Goal: Navigation & Orientation: Find specific page/section

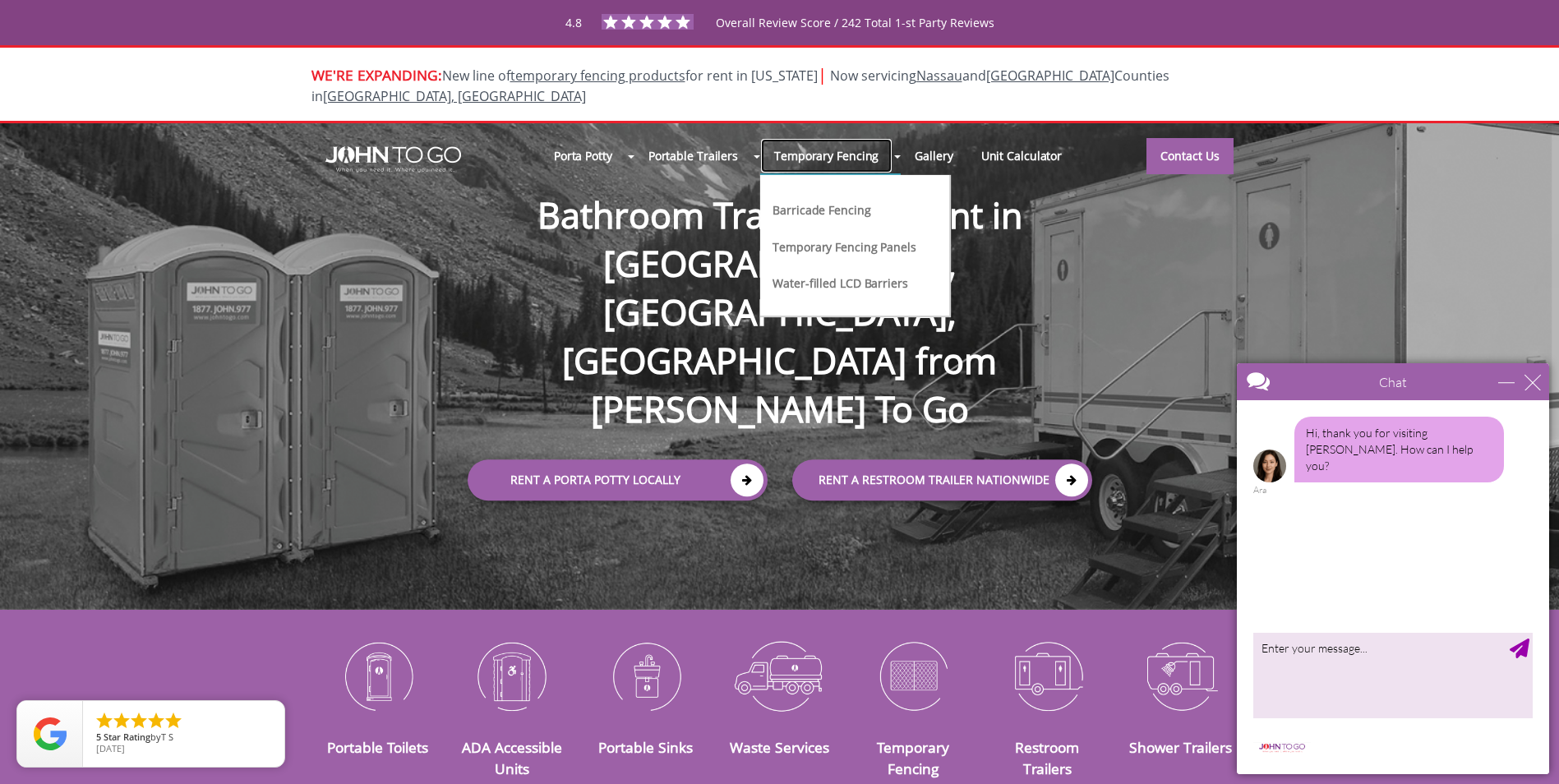
click at [839, 142] on link "Temporary Fencing" at bounding box center [826, 156] width 132 height 35
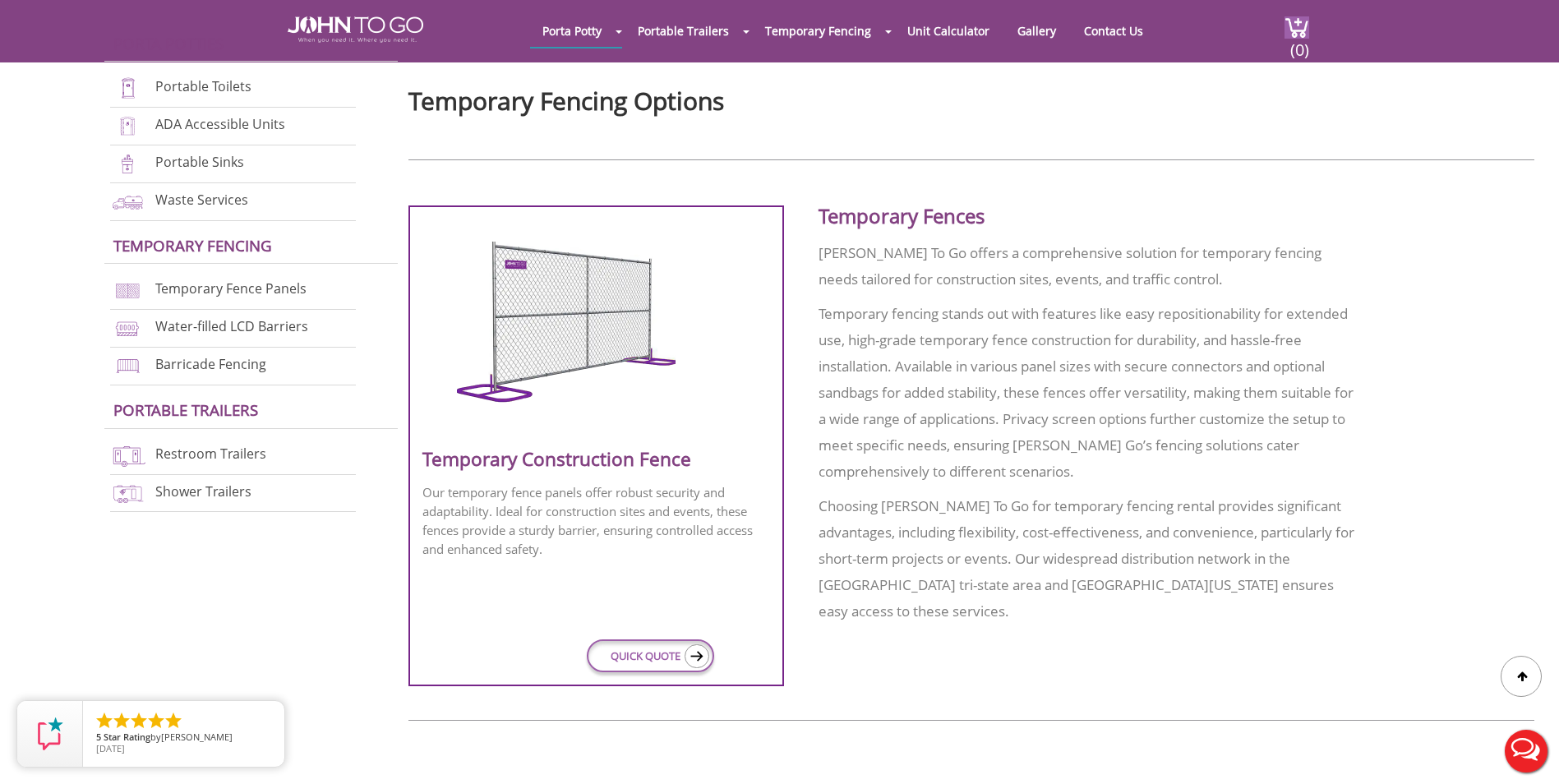
scroll to position [575, 0]
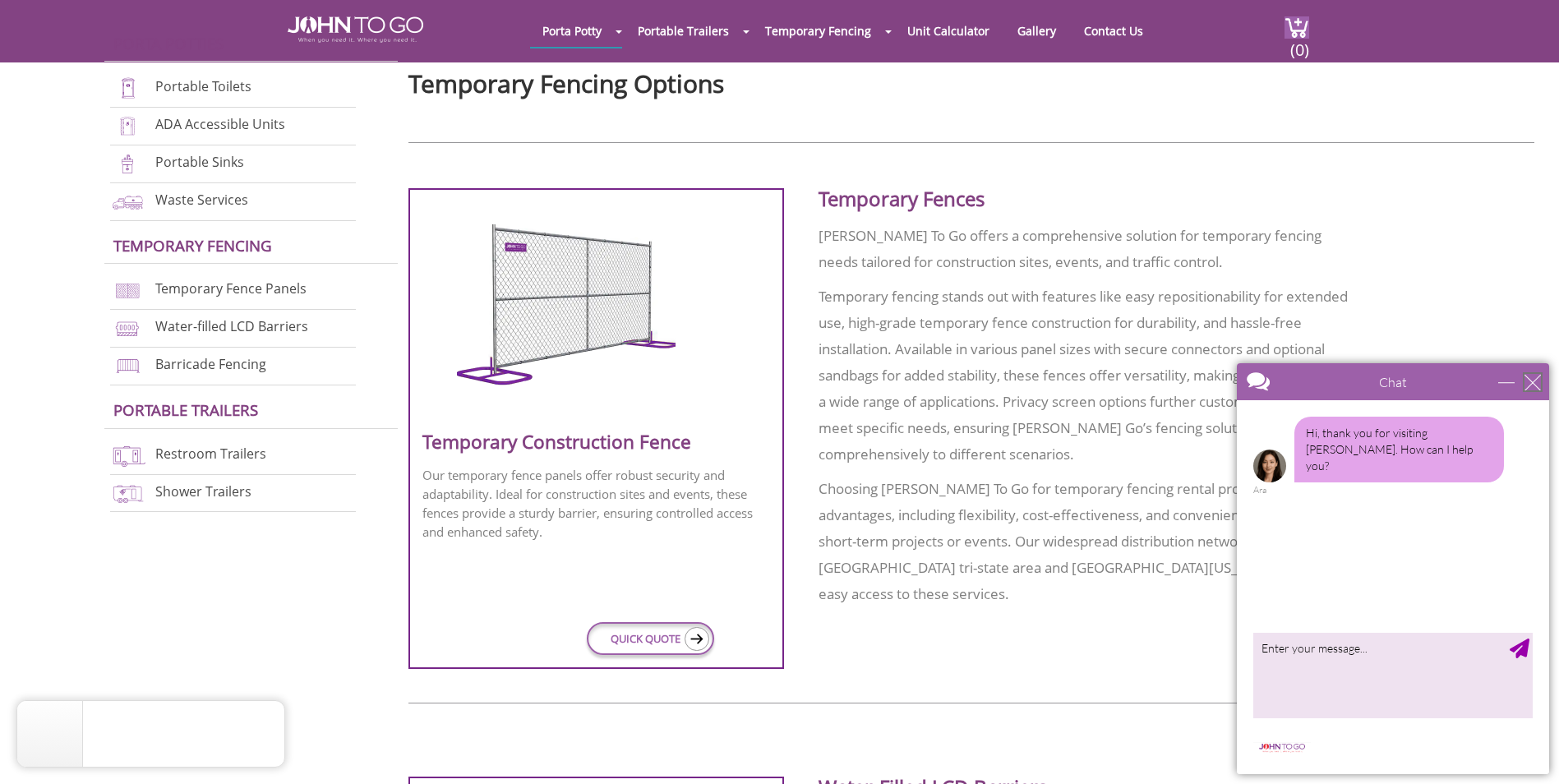
click at [1536, 377] on div "close" at bounding box center [1532, 382] width 17 height 17
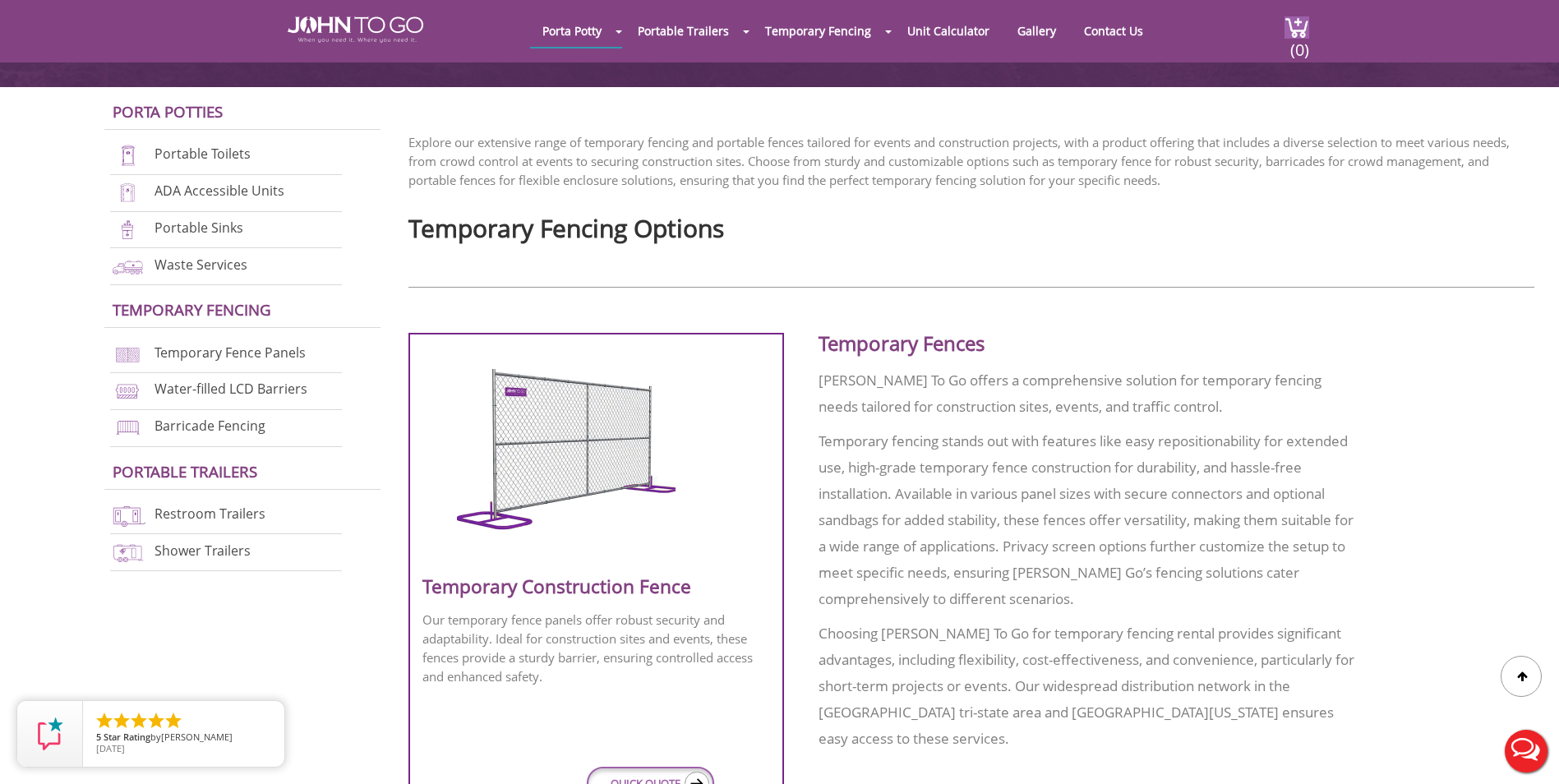
scroll to position [411, 0]
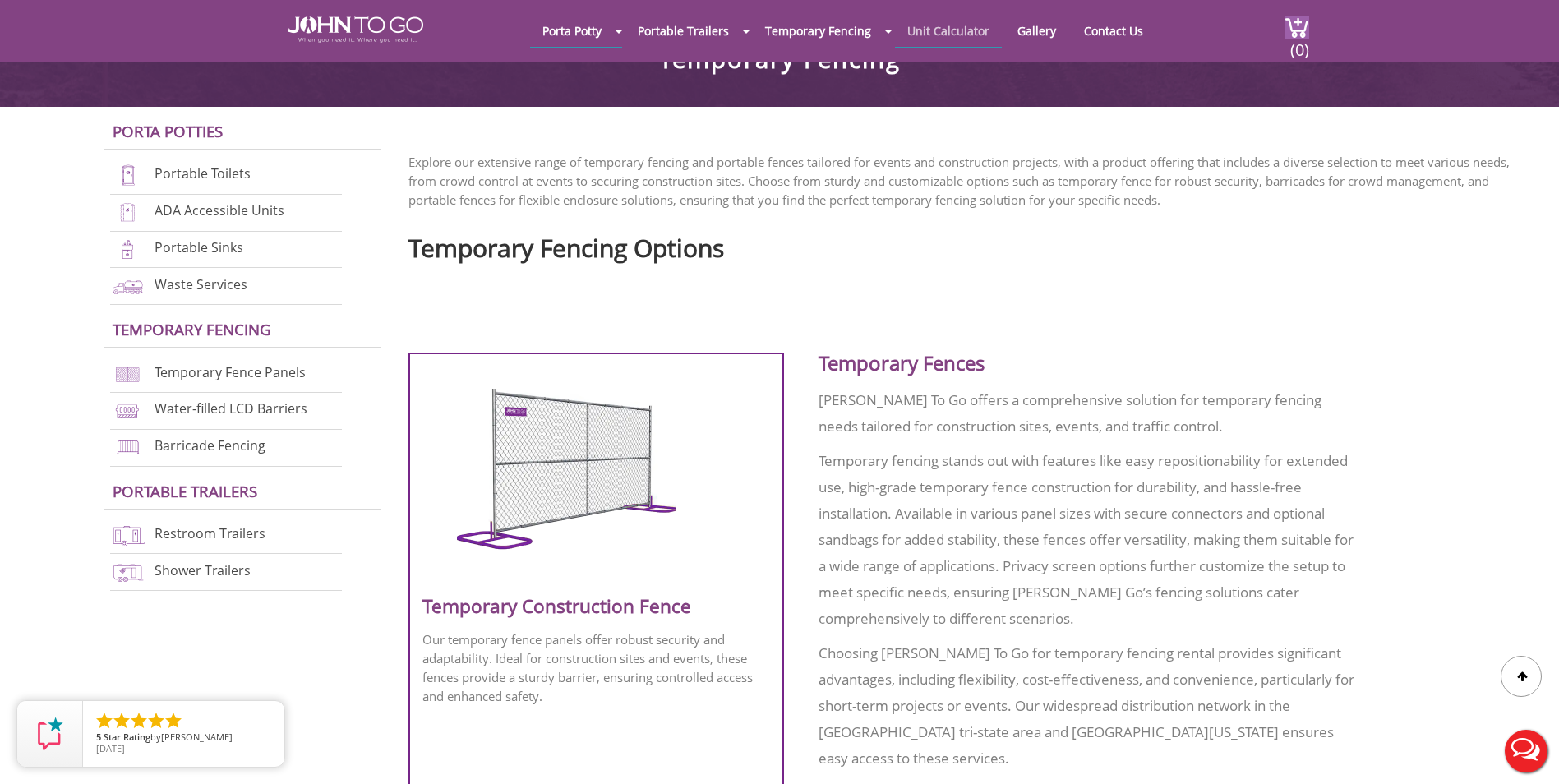
click at [946, 35] on link "Unit Calculator" at bounding box center [948, 31] width 107 height 32
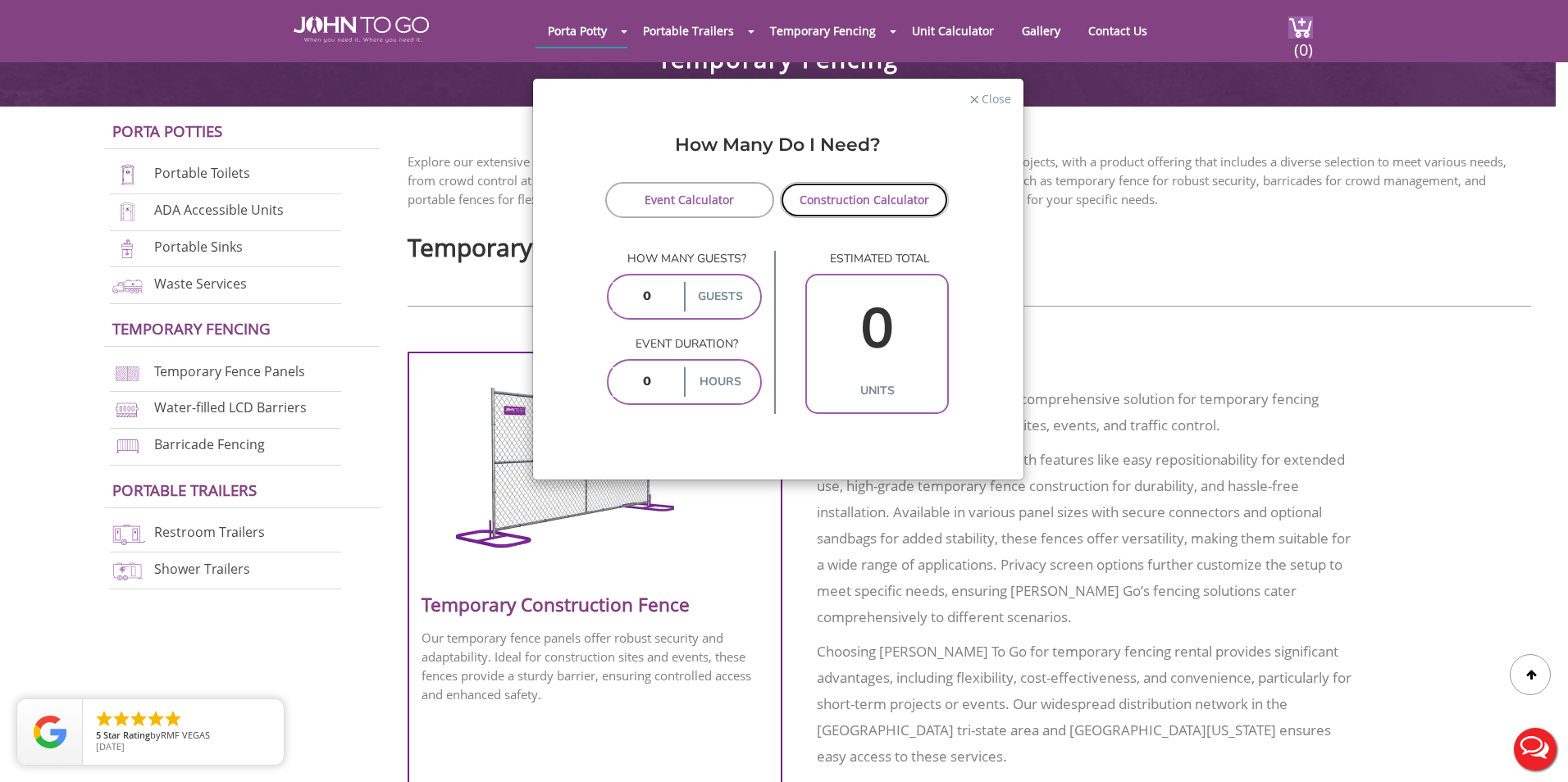
click at [836, 202] on link "Construction Calculator" at bounding box center [865, 199] width 169 height 36
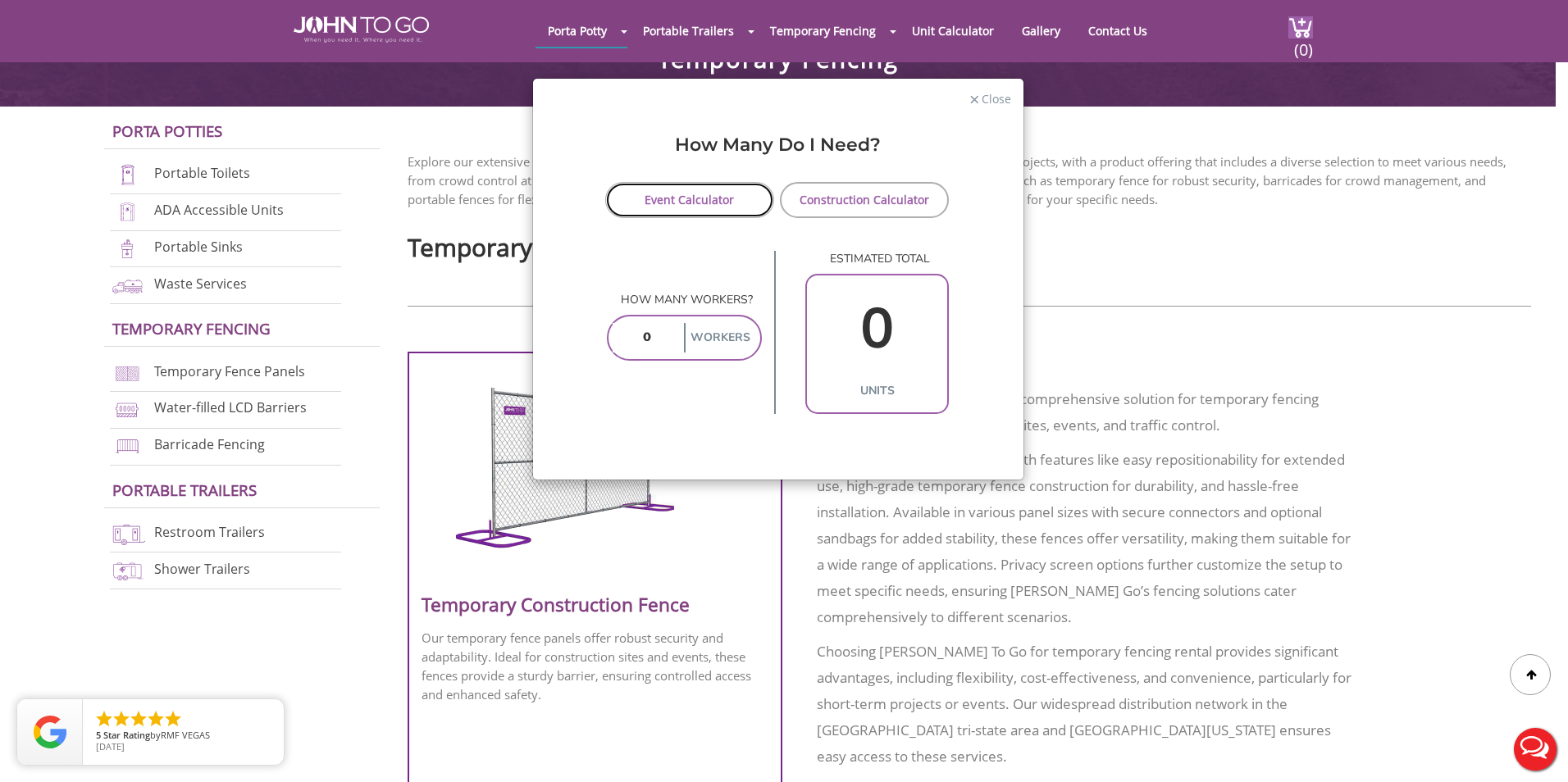
click at [706, 208] on link "Event Calculator" at bounding box center [690, 199] width 169 height 36
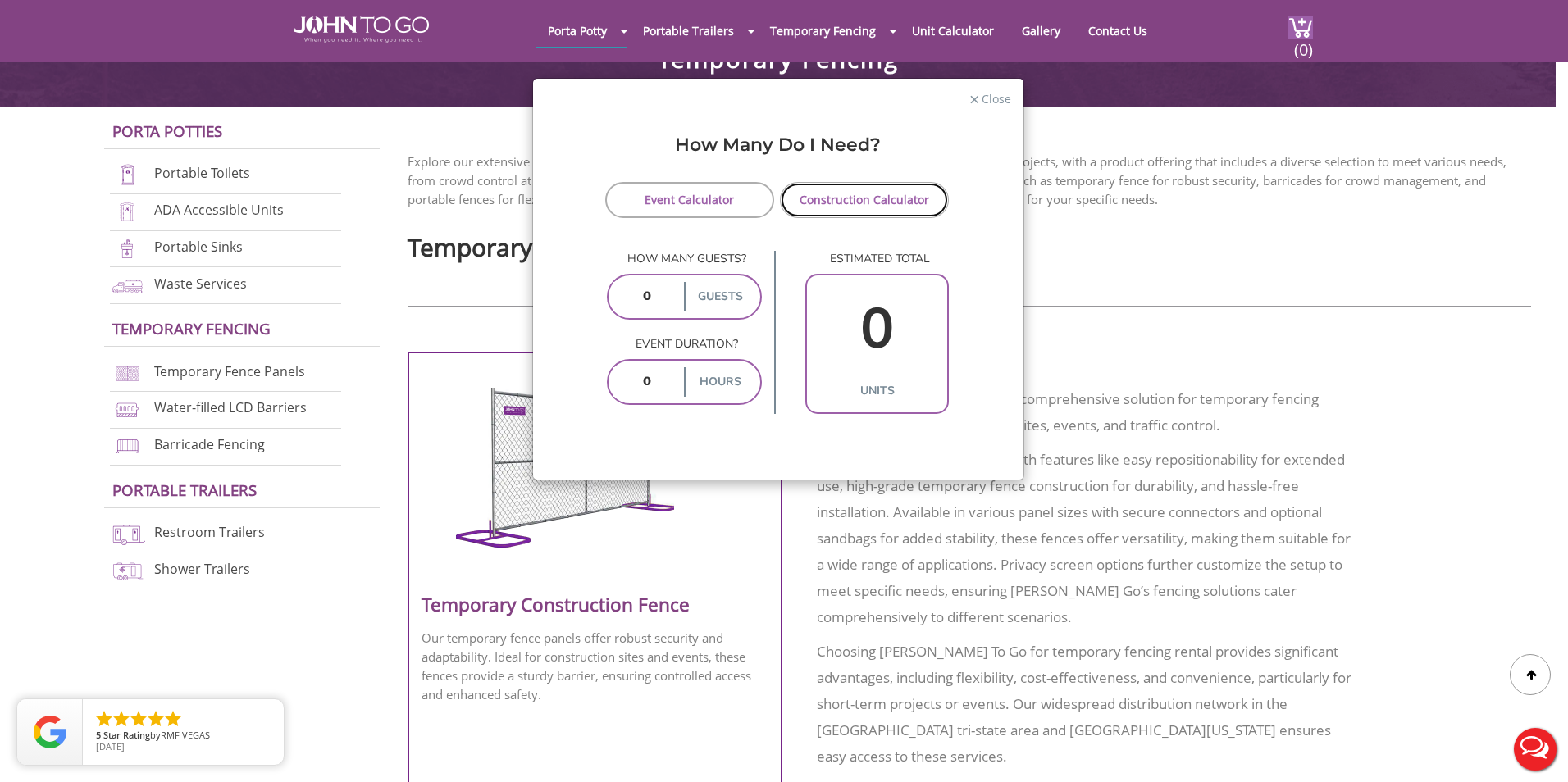
click at [828, 205] on link "Construction Calculator" at bounding box center [865, 199] width 169 height 36
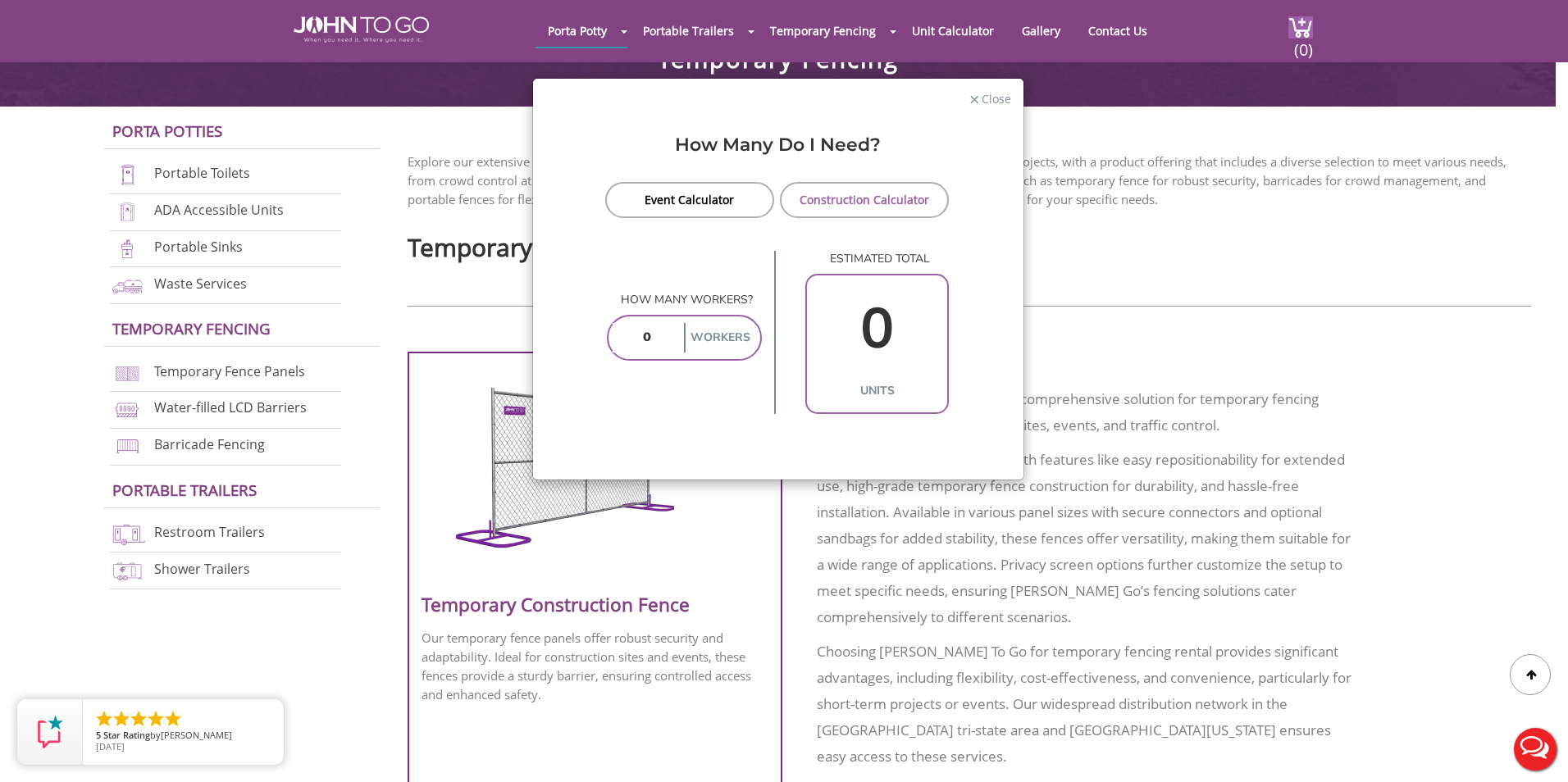
click at [641, 339] on input "number" at bounding box center [646, 338] width 68 height 30
drag, startPoint x: 981, startPoint y: 92, endPoint x: 991, endPoint y: 198, distance: 106.5
click at [996, 183] on div "× Close How Many Do I Need? Event Calculator Construction Calculator How many g…" at bounding box center [778, 279] width 492 height 403
click at [878, 336] on input "0" at bounding box center [876, 330] width 132 height 95
click at [878, 337] on input "0" at bounding box center [876, 330] width 132 height 95
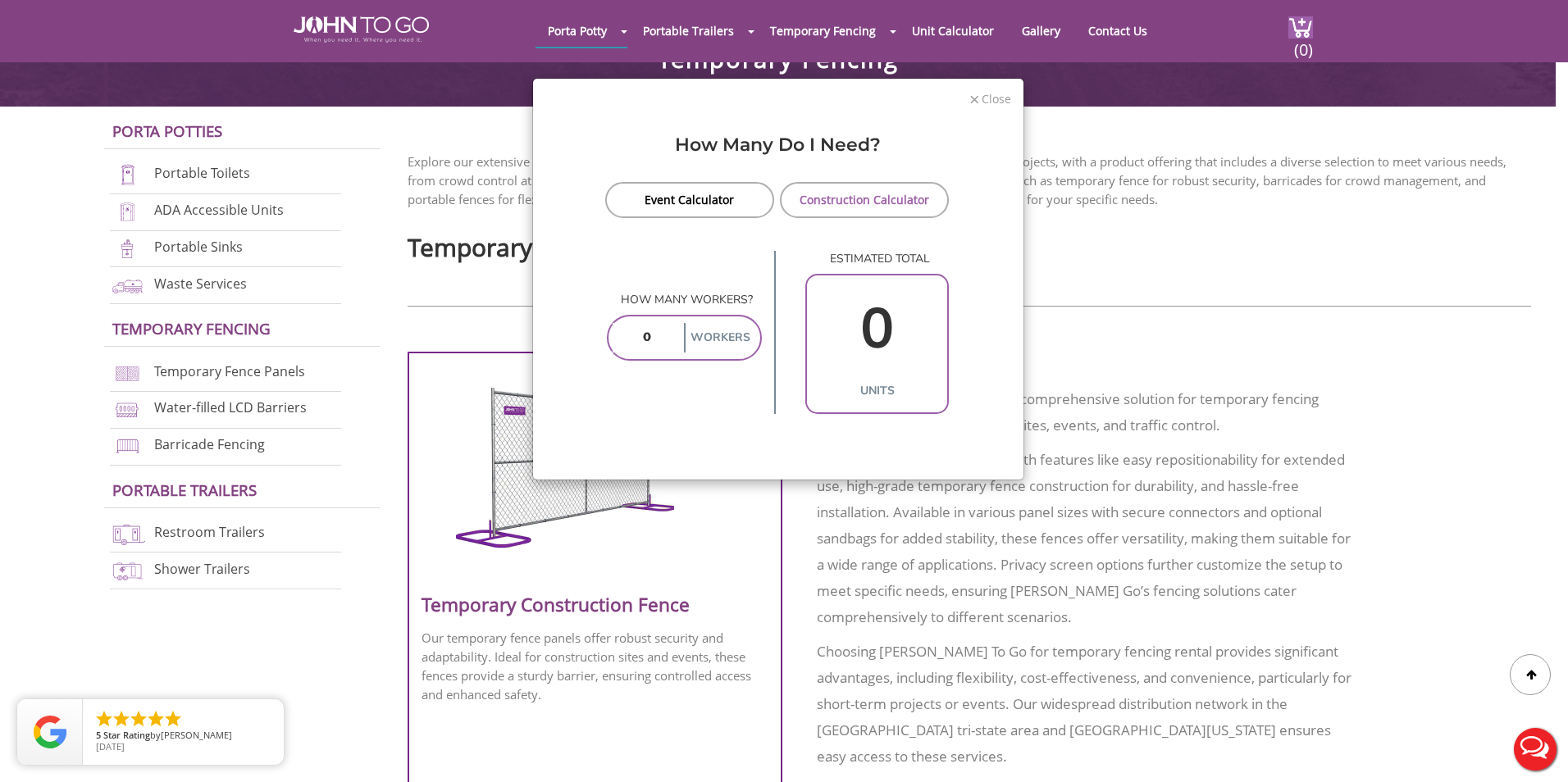
click at [987, 96] on span "Close" at bounding box center [996, 97] width 32 height 16
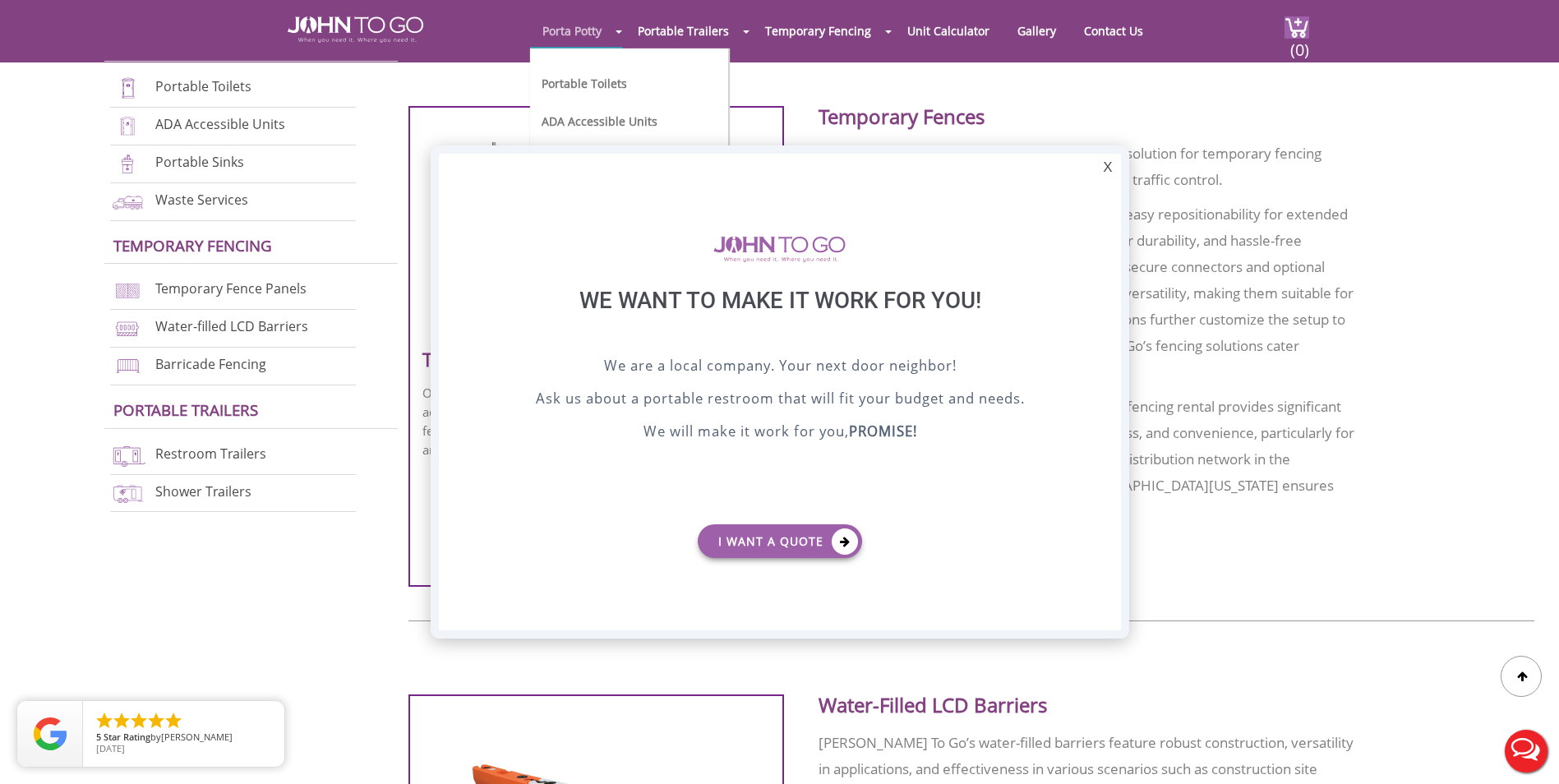
scroll to position [0, 0]
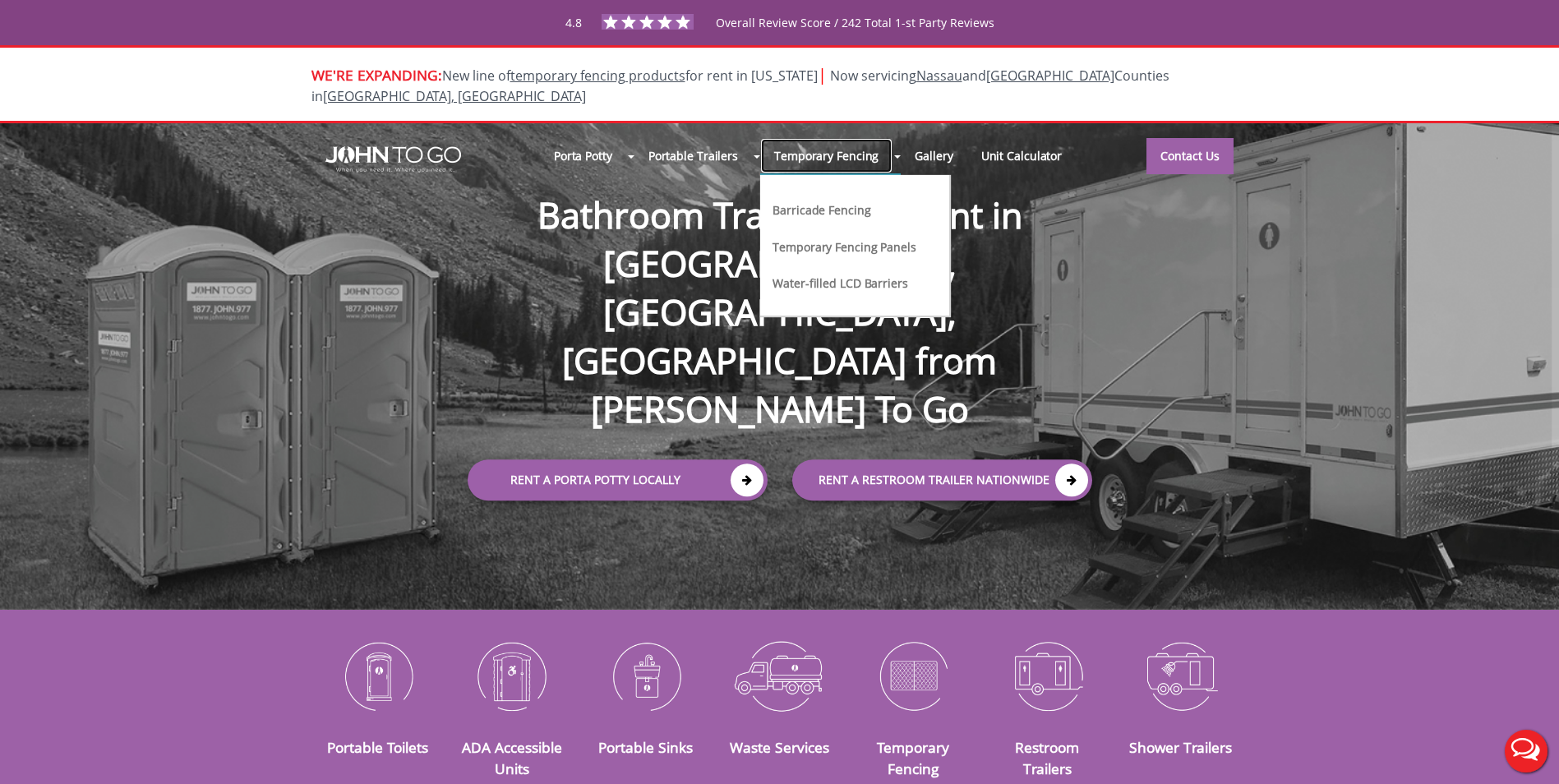
click at [833, 141] on link "Temporary Fencing" at bounding box center [826, 156] width 132 height 35
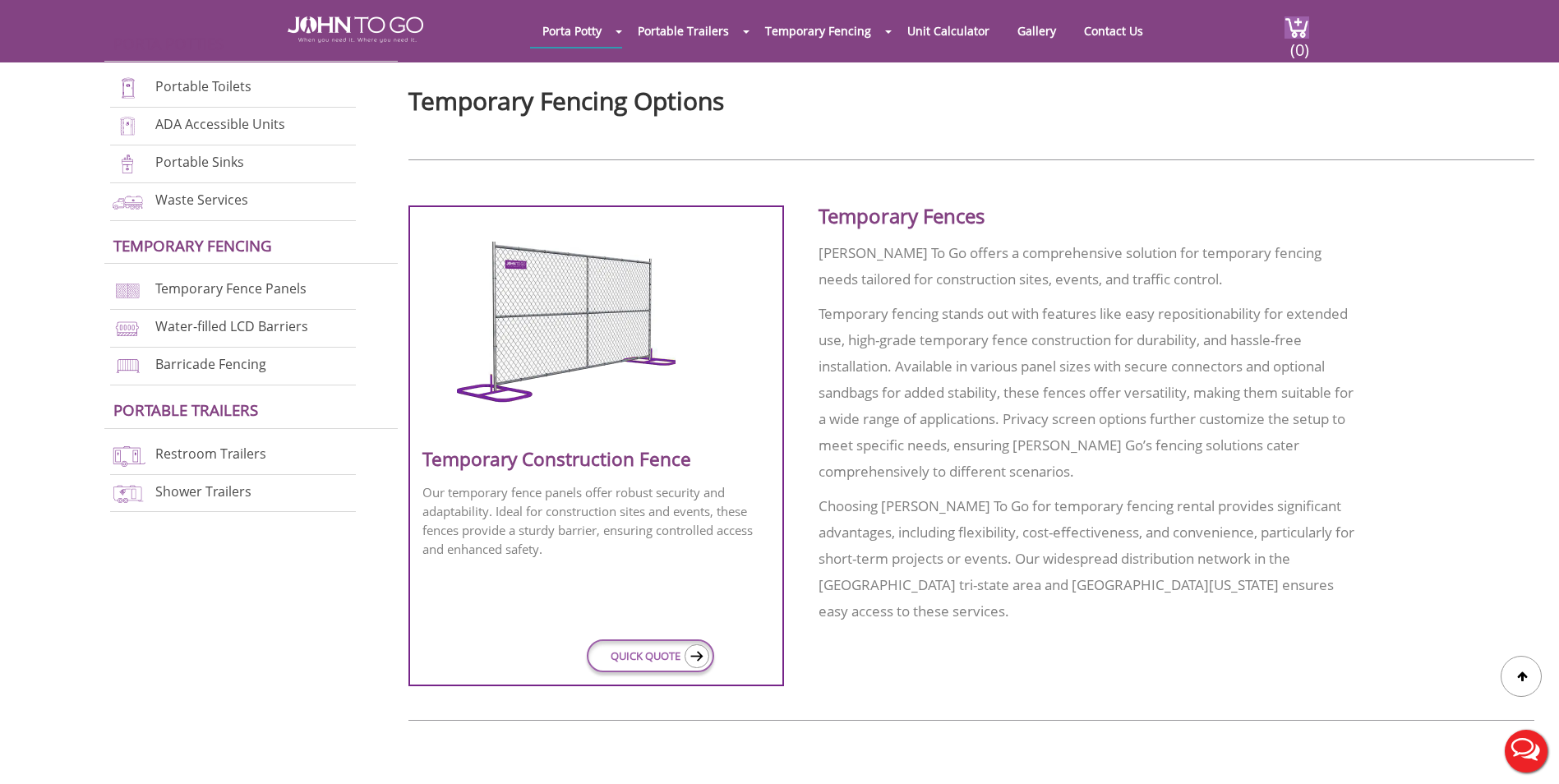
scroll to position [575, 0]
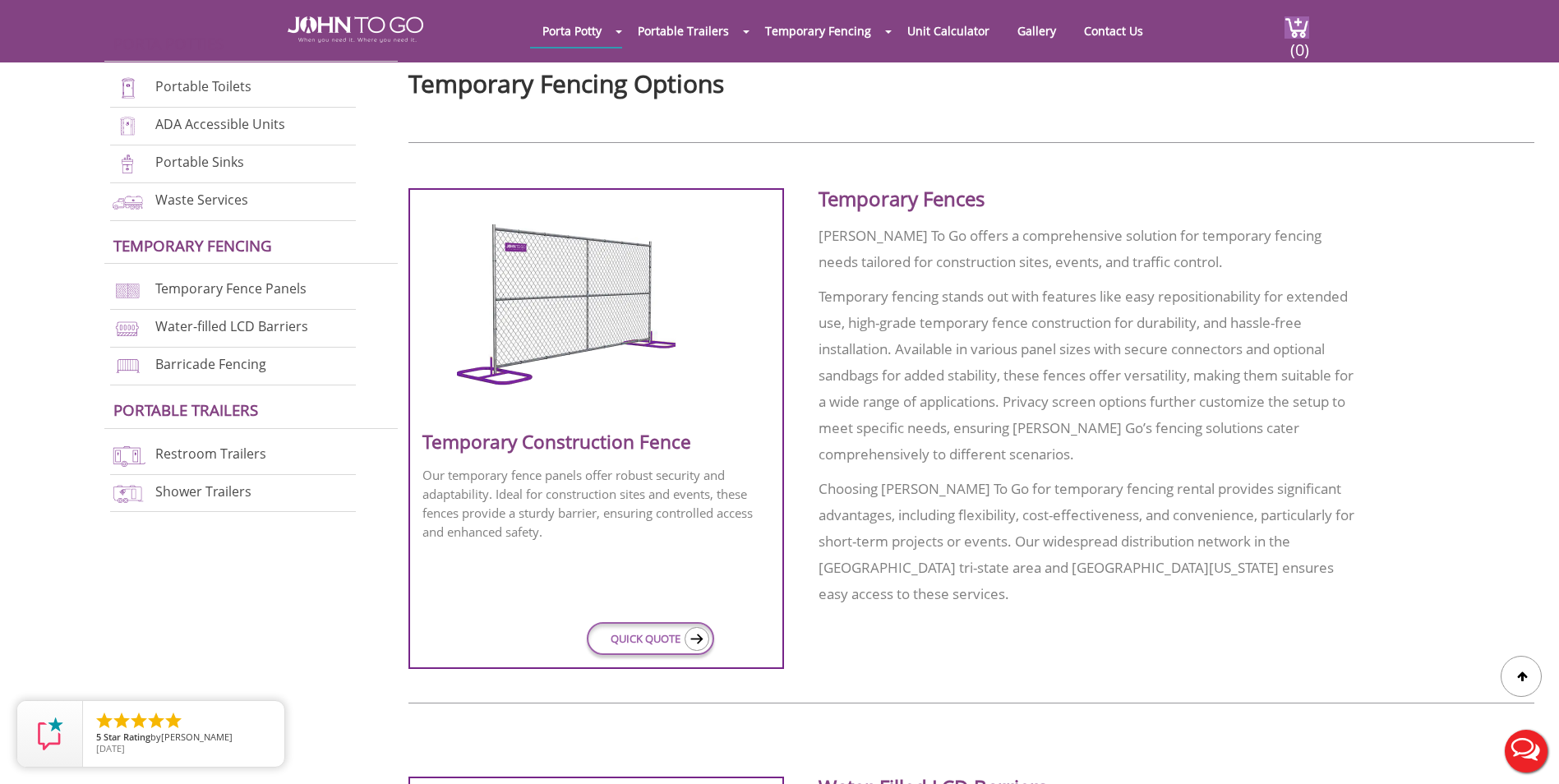
click at [604, 427] on div at bounding box center [596, 311] width 348 height 243
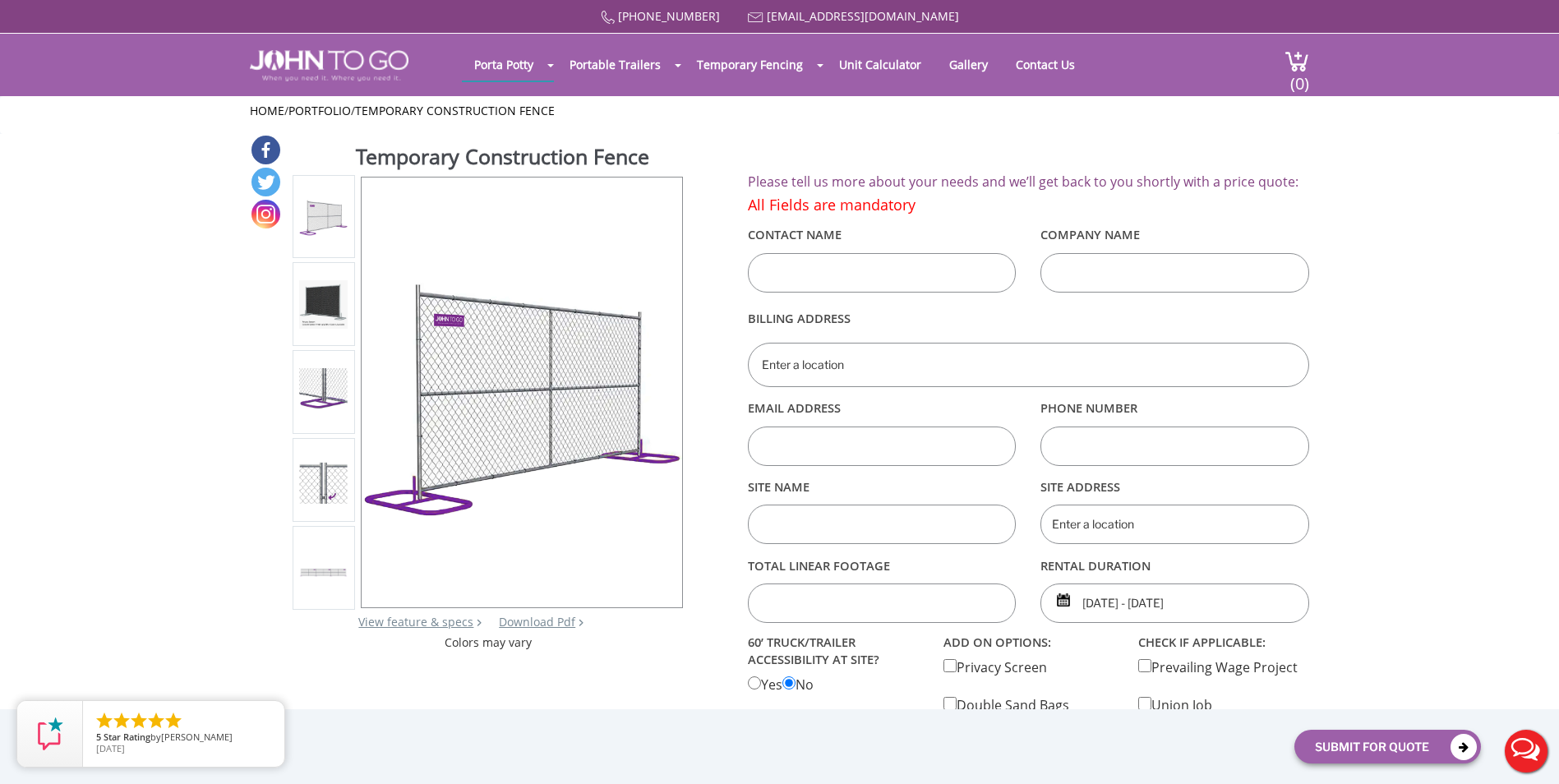
click at [326, 394] on img at bounding box center [323, 391] width 48 height 47
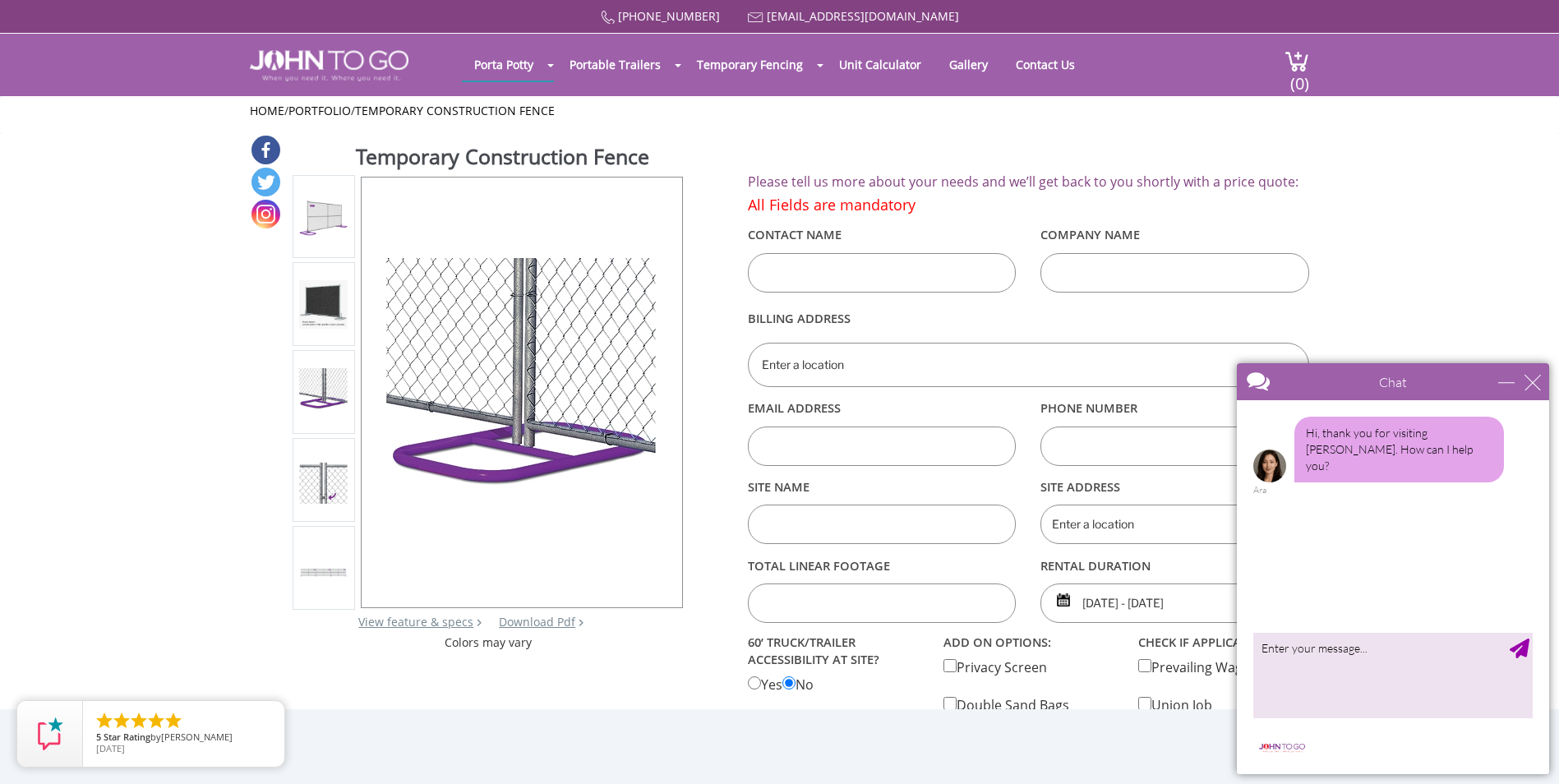
click at [340, 482] on img at bounding box center [323, 479] width 48 height 47
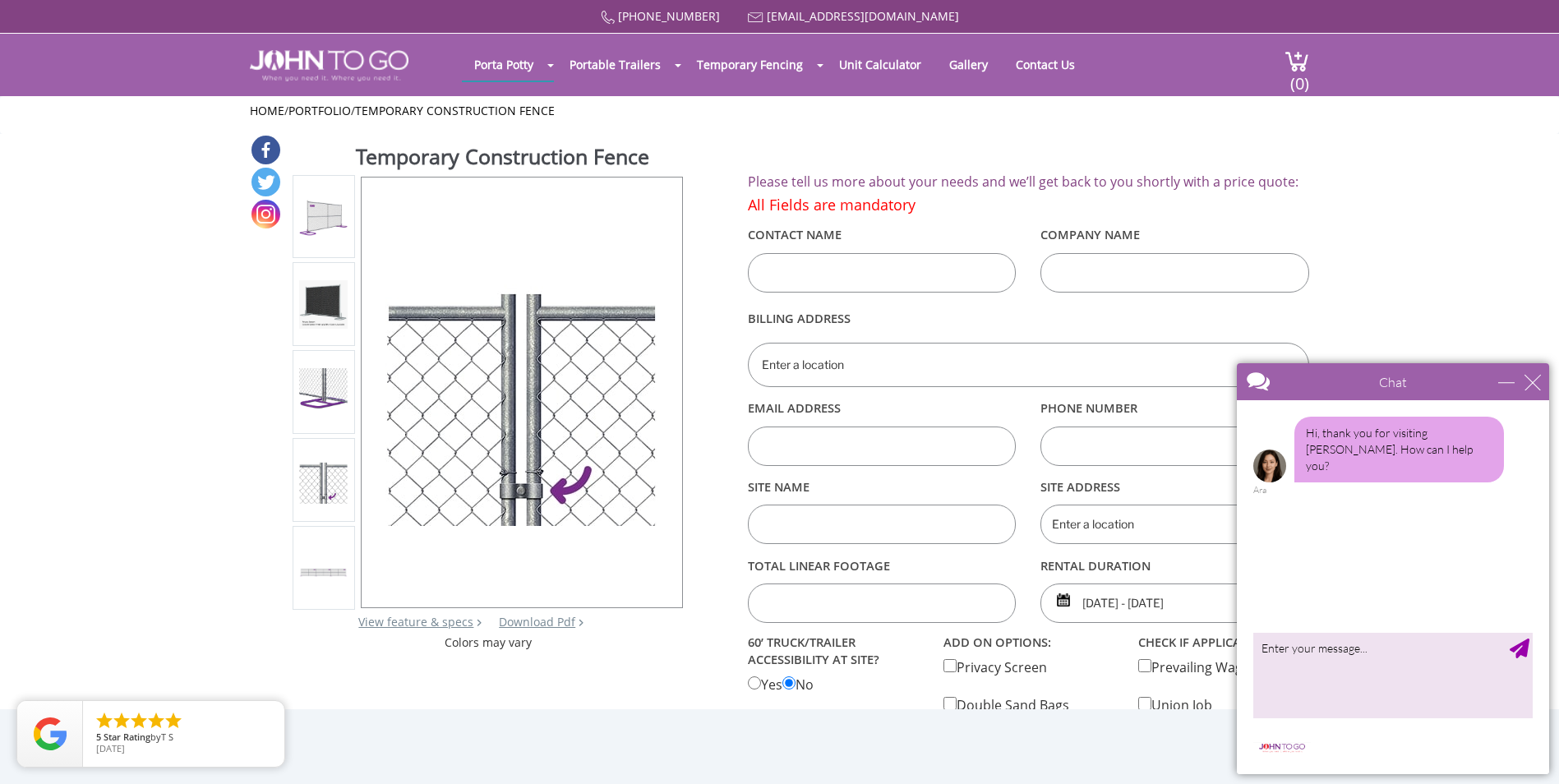
click at [321, 411] on img at bounding box center [323, 391] width 48 height 47
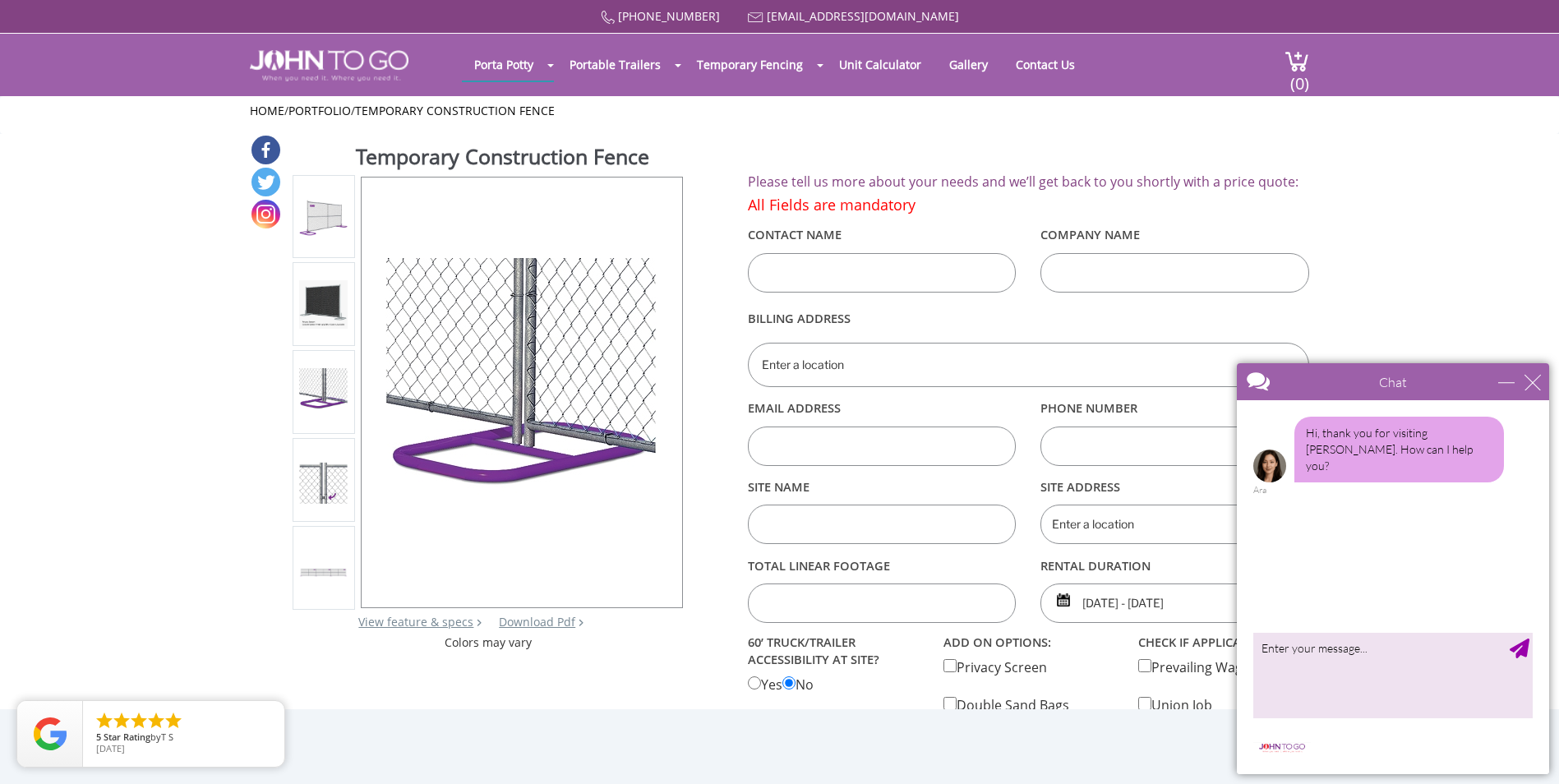
click at [315, 554] on div at bounding box center [323, 567] width 48 height 69
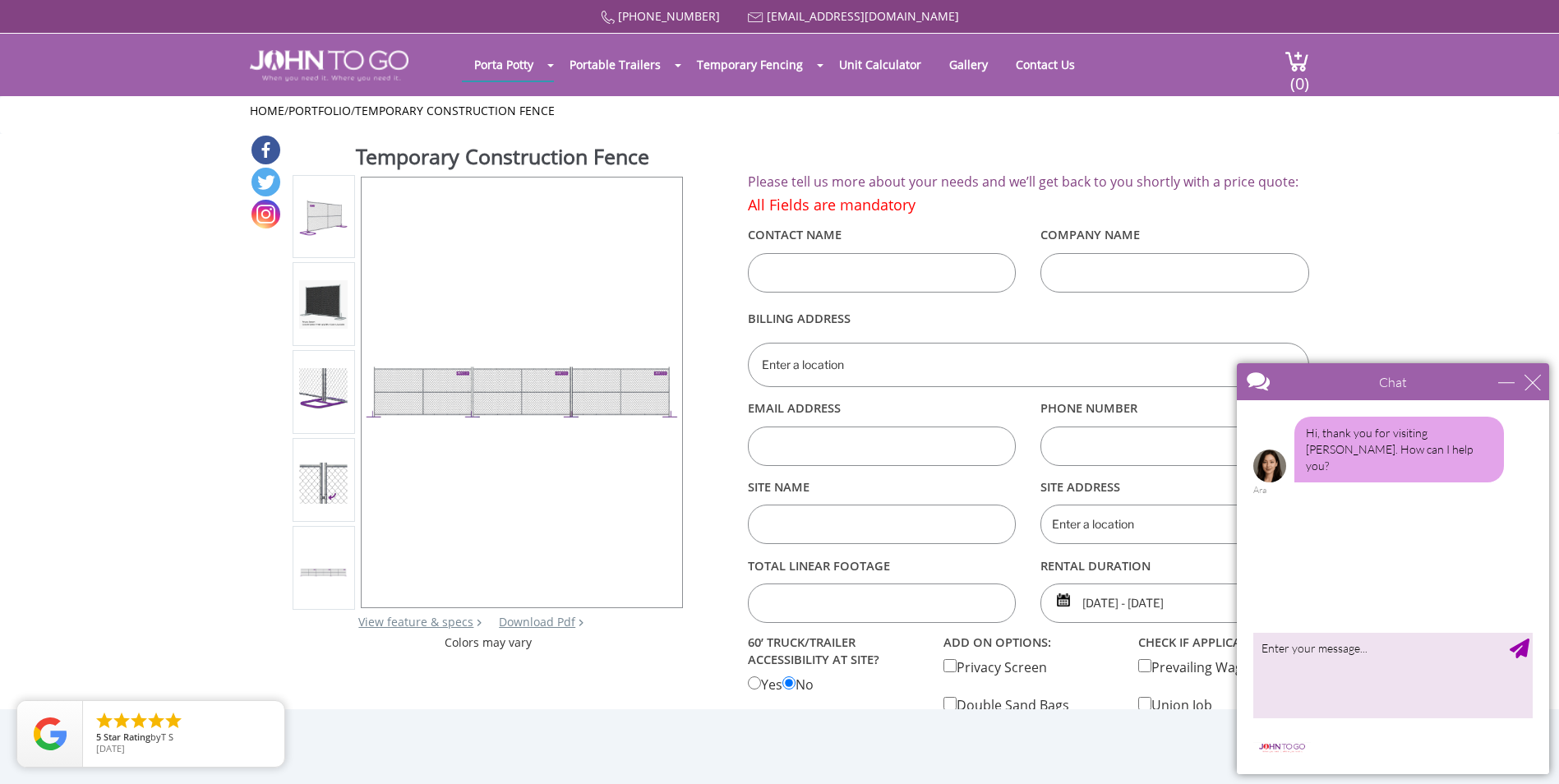
click at [340, 217] on img at bounding box center [323, 216] width 48 height 48
